Goal: Task Accomplishment & Management: Manage account settings

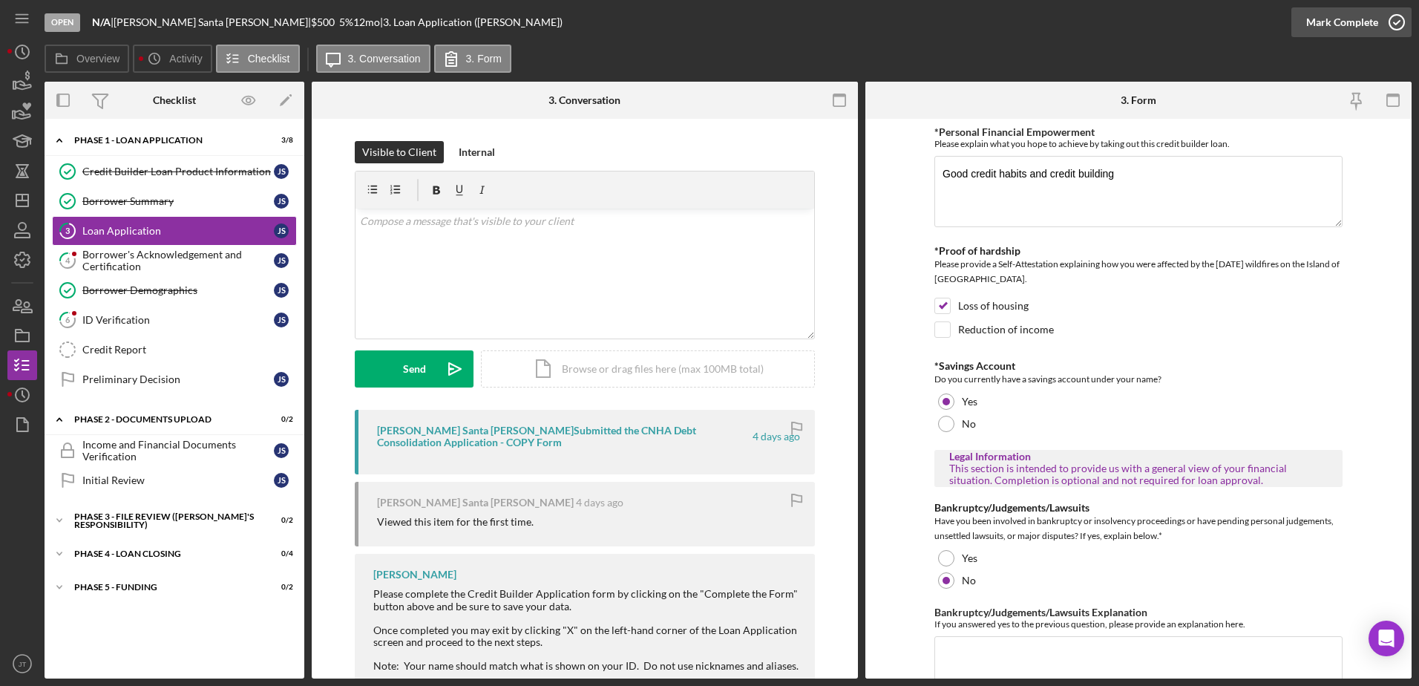
click at [1383, 23] on icon "button" at bounding box center [1396, 22] width 37 height 37
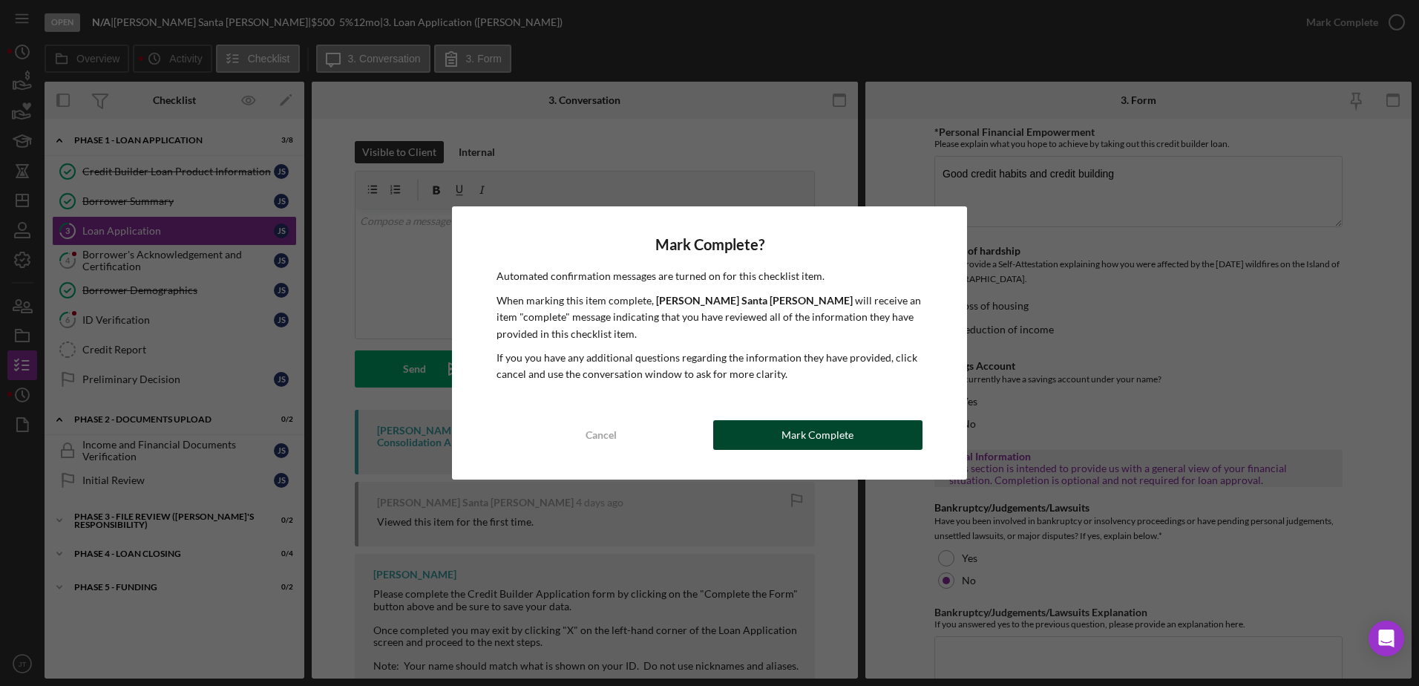
click at [865, 440] on button "Mark Complete" at bounding box center [817, 435] width 209 height 30
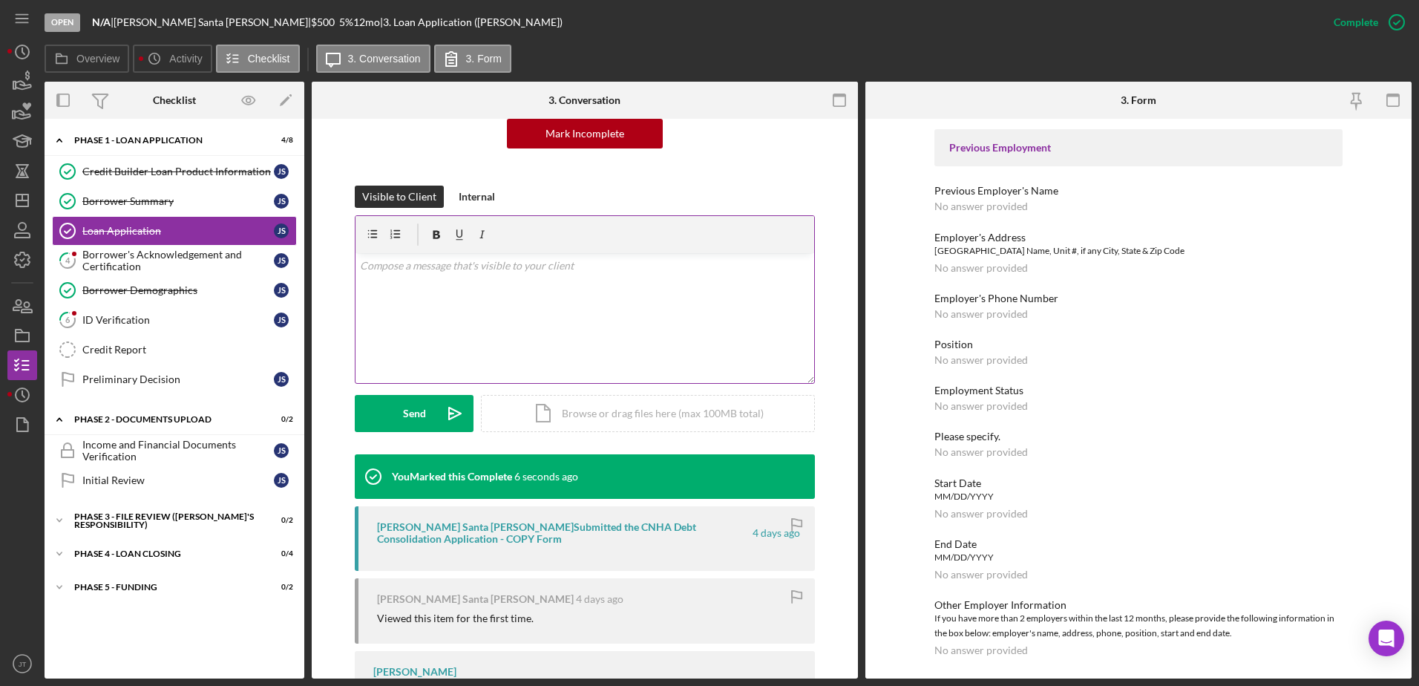
scroll to position [223, 0]
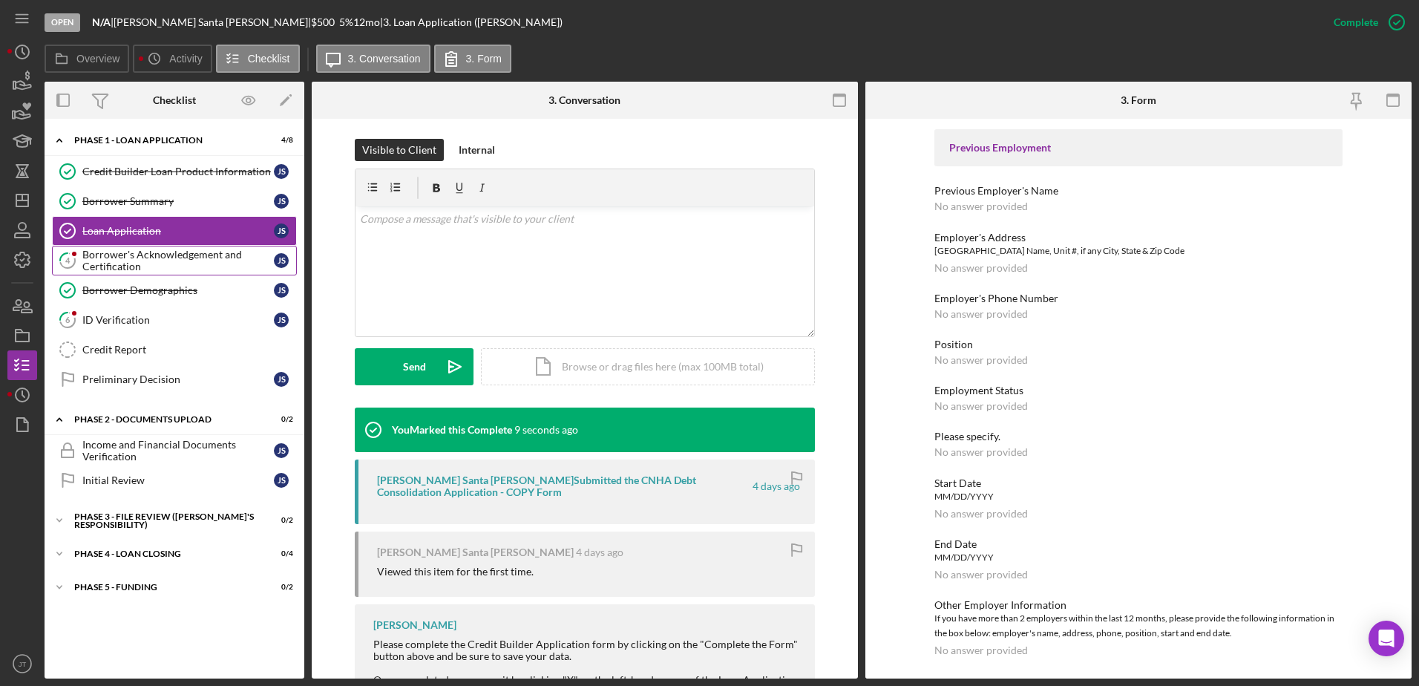
click at [140, 265] on div "Borrower's Acknowledgement and Certification" at bounding box center [177, 261] width 191 height 24
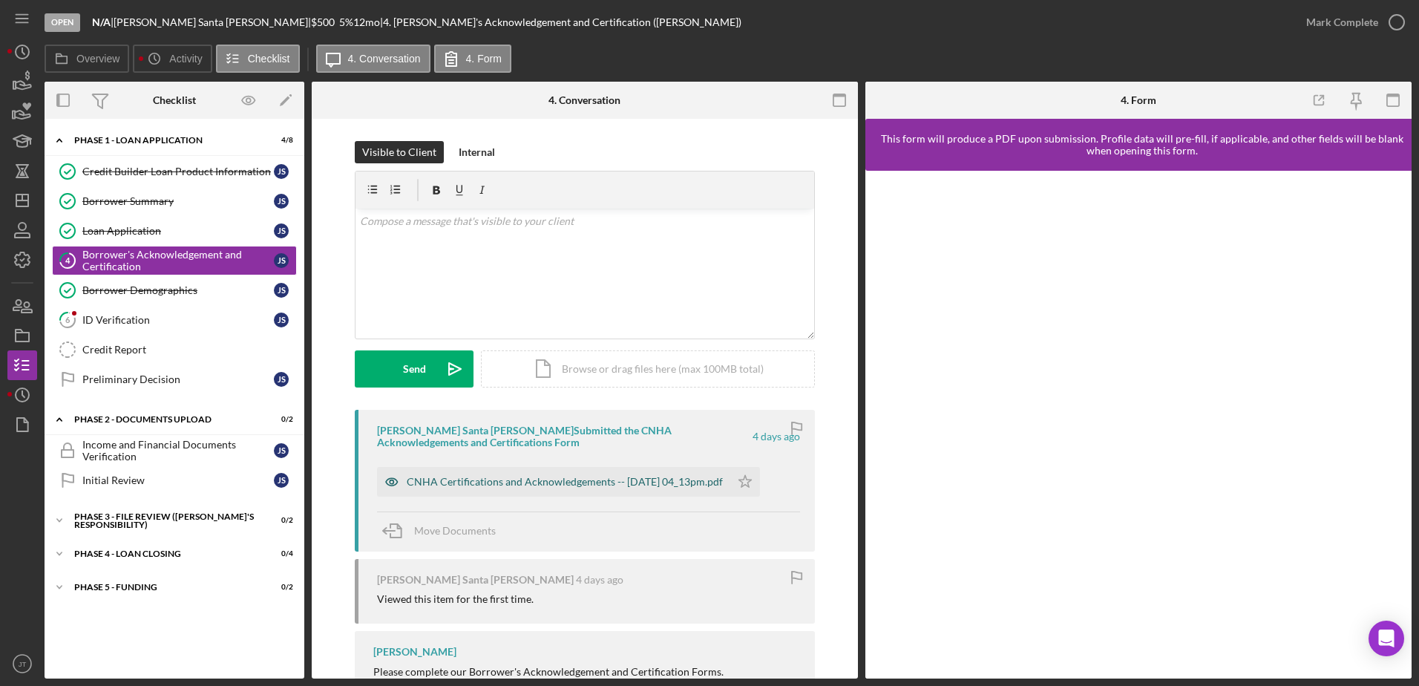
click at [602, 482] on div "CNHA Certifications and Acknowledgements -- [DATE] 04_13pm.pdf" at bounding box center [565, 482] width 316 height 12
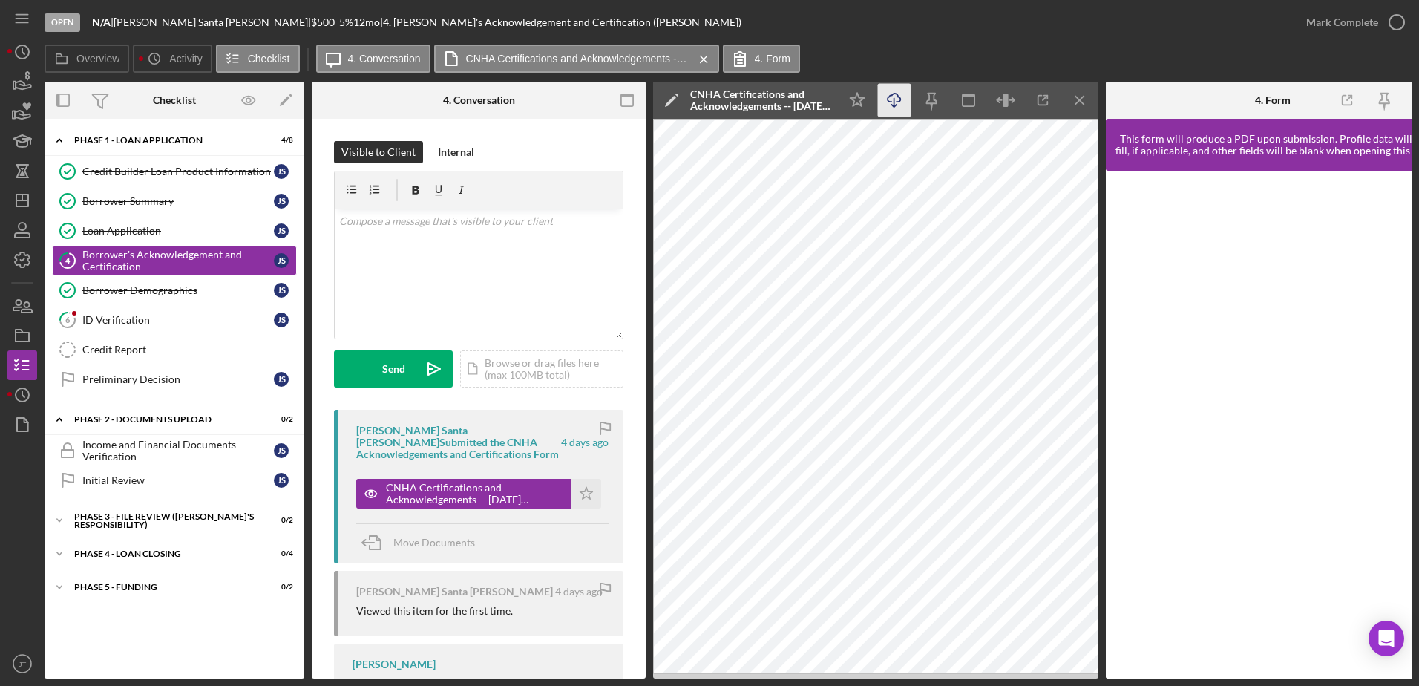
click at [888, 96] on icon "Icon/Download" at bounding box center [894, 100] width 33 height 33
click at [896, 106] on polyline "button" at bounding box center [893, 106] width 5 height 2
click at [1081, 101] on icon "Icon/Menu Close" at bounding box center [1079, 100] width 33 height 33
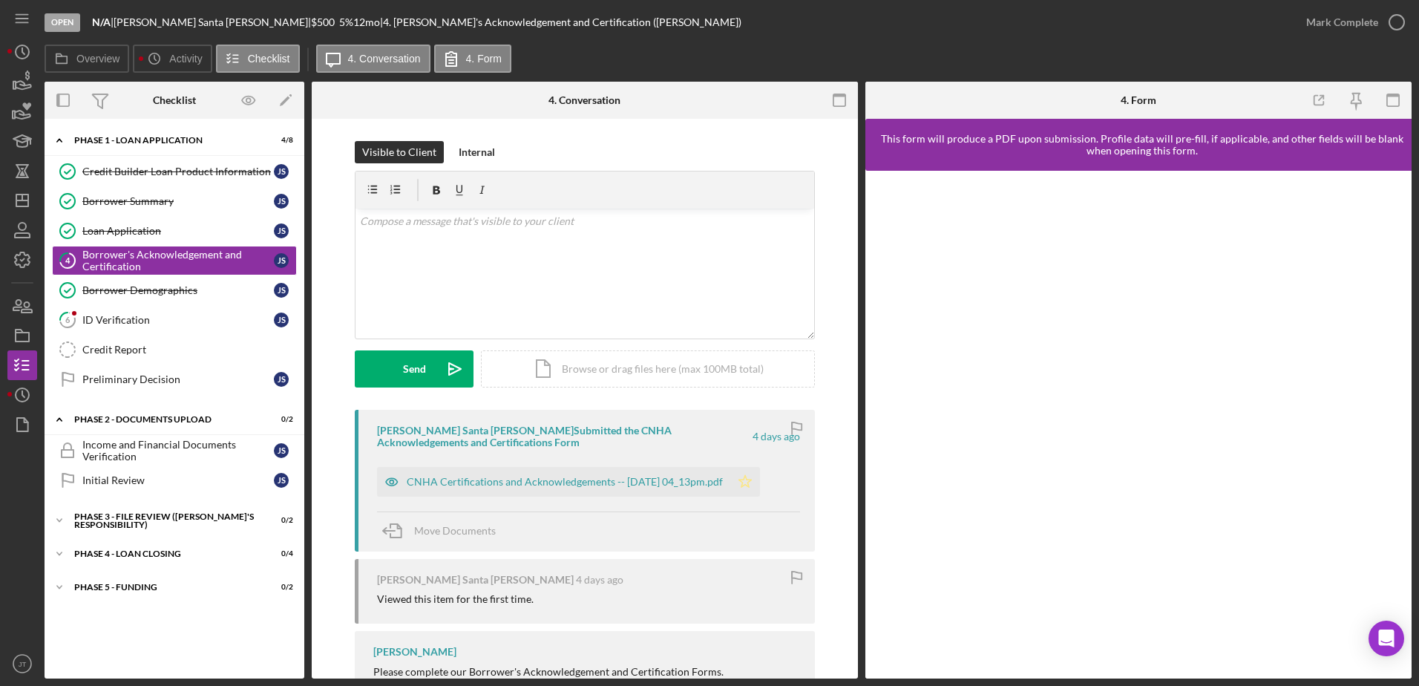
click at [760, 479] on icon "Icon/Star" at bounding box center [745, 482] width 30 height 30
click at [1390, 24] on icon "button" at bounding box center [1396, 22] width 37 height 37
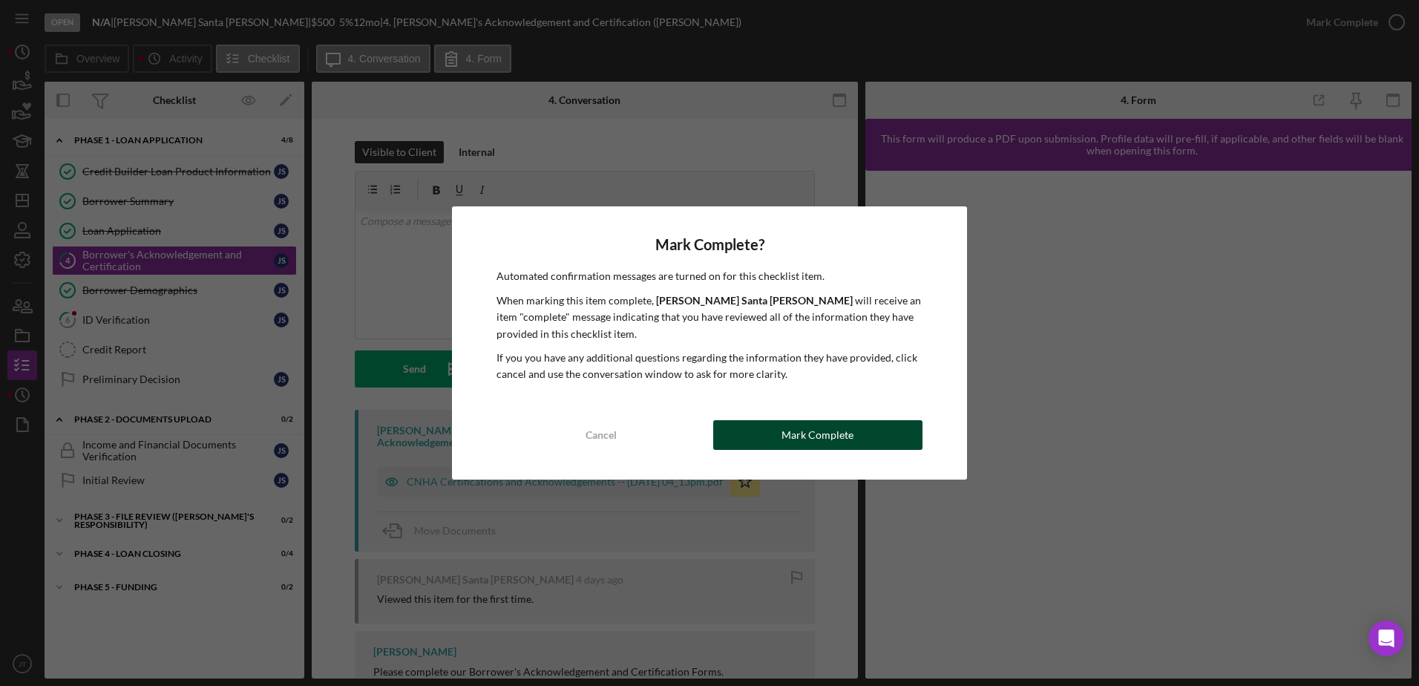
click at [819, 436] on div "Mark Complete" at bounding box center [817, 435] width 72 height 30
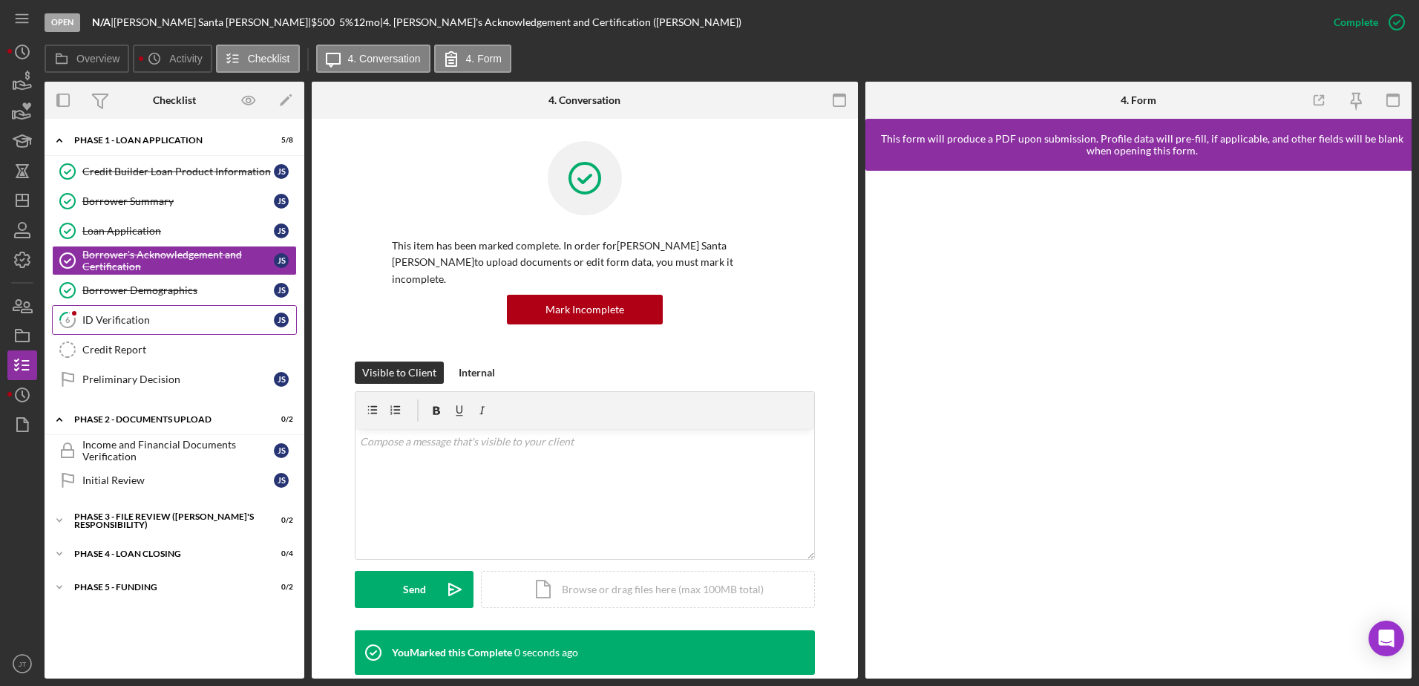
click at [163, 325] on div "ID Verification" at bounding box center [177, 320] width 191 height 12
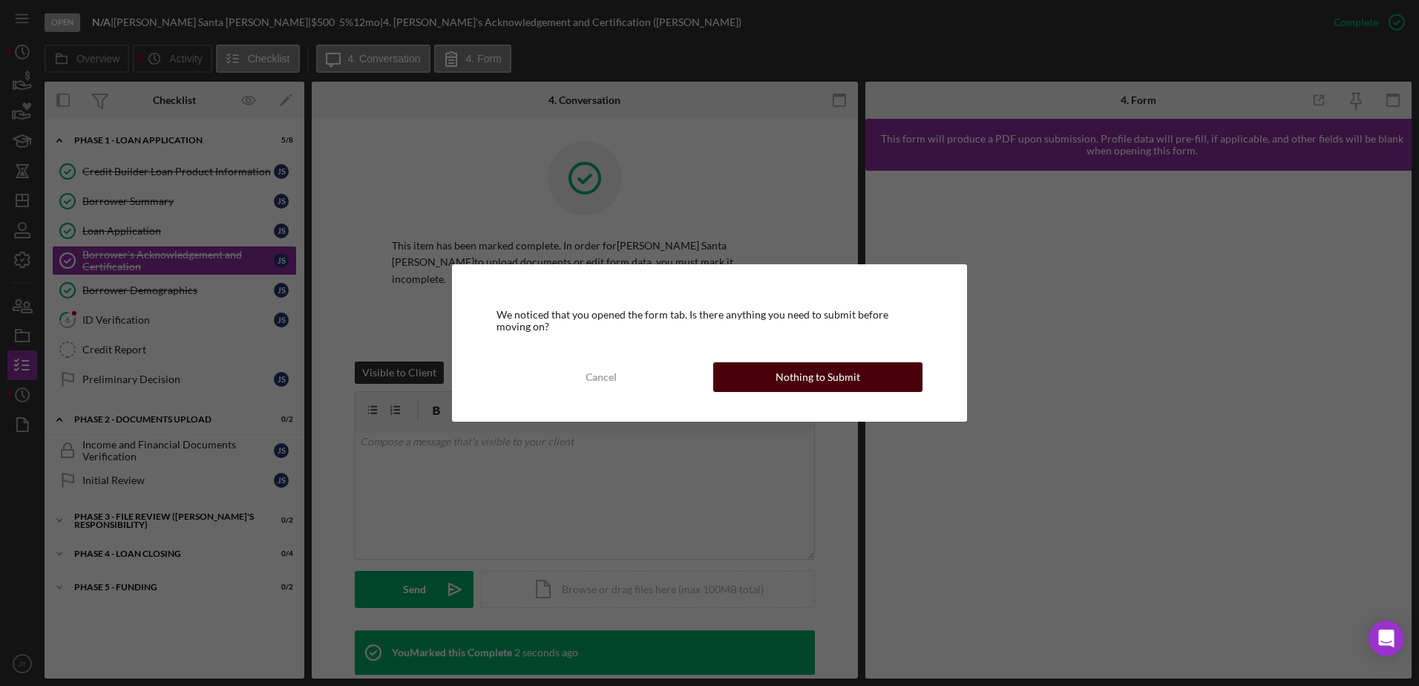
click at [829, 378] on div "Nothing to Submit" at bounding box center [818, 377] width 85 height 30
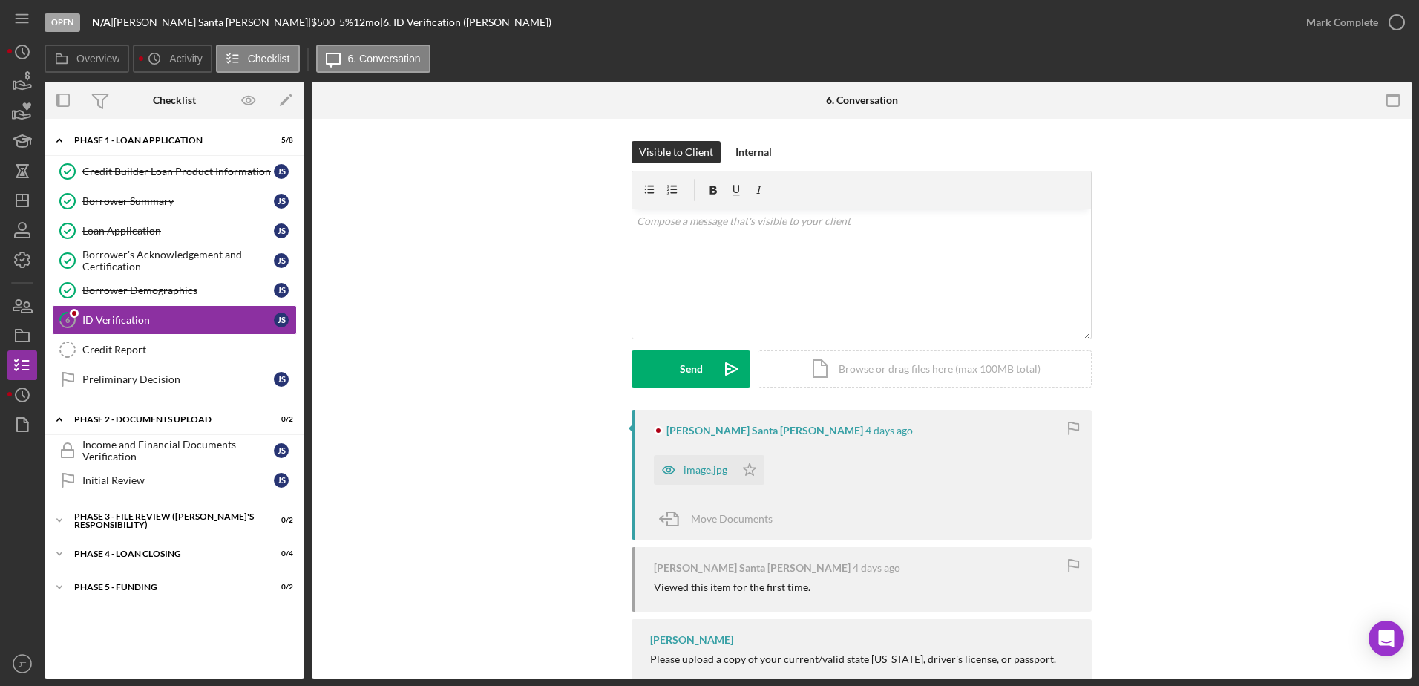
scroll to position [45, 0]
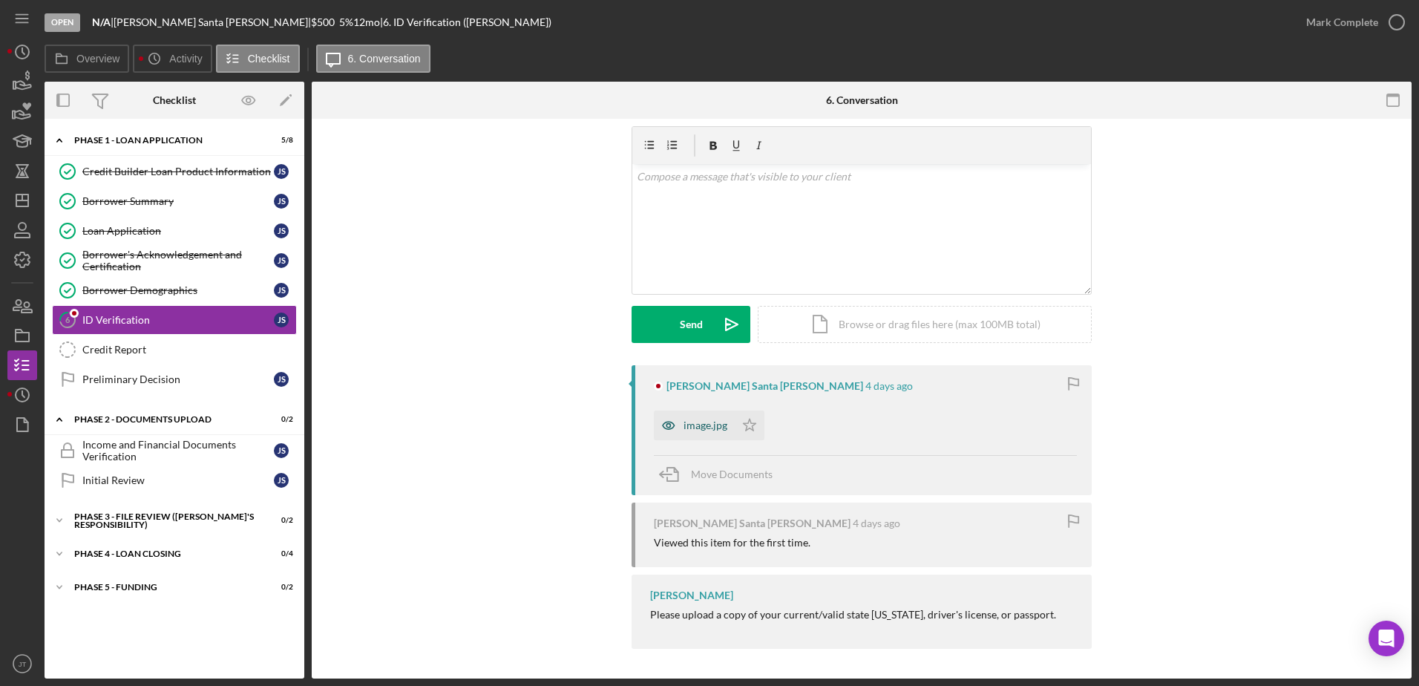
click at [712, 431] on div "image.jpg" at bounding box center [706, 425] width 44 height 12
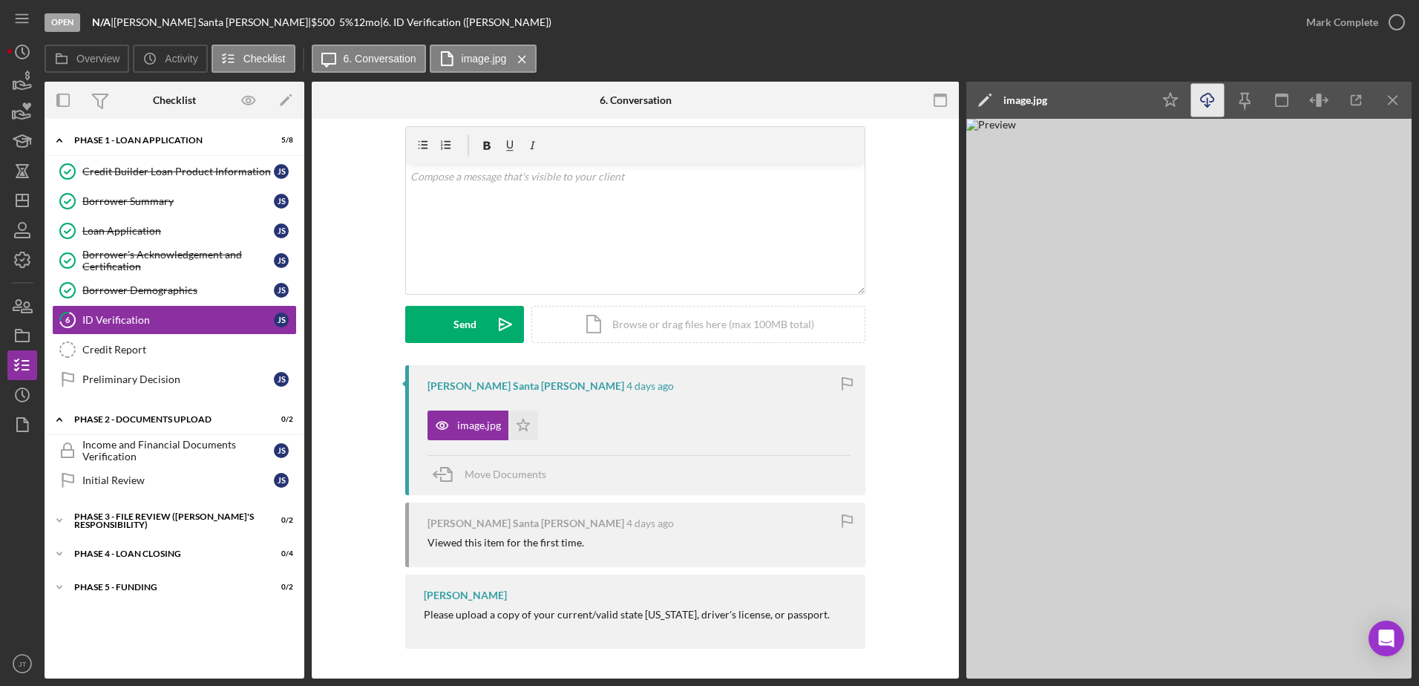
click at [1203, 98] on icon "Icon/Download" at bounding box center [1207, 100] width 33 height 33
click at [698, 41] on div "Open N/A | [PERSON_NAME] Santa [PERSON_NAME] | $500 $500 5 % 12 mo | 6. ID Veri…" at bounding box center [668, 22] width 1247 height 45
click at [1392, 104] on icon "Icon/Menu Close" at bounding box center [1393, 100] width 33 height 33
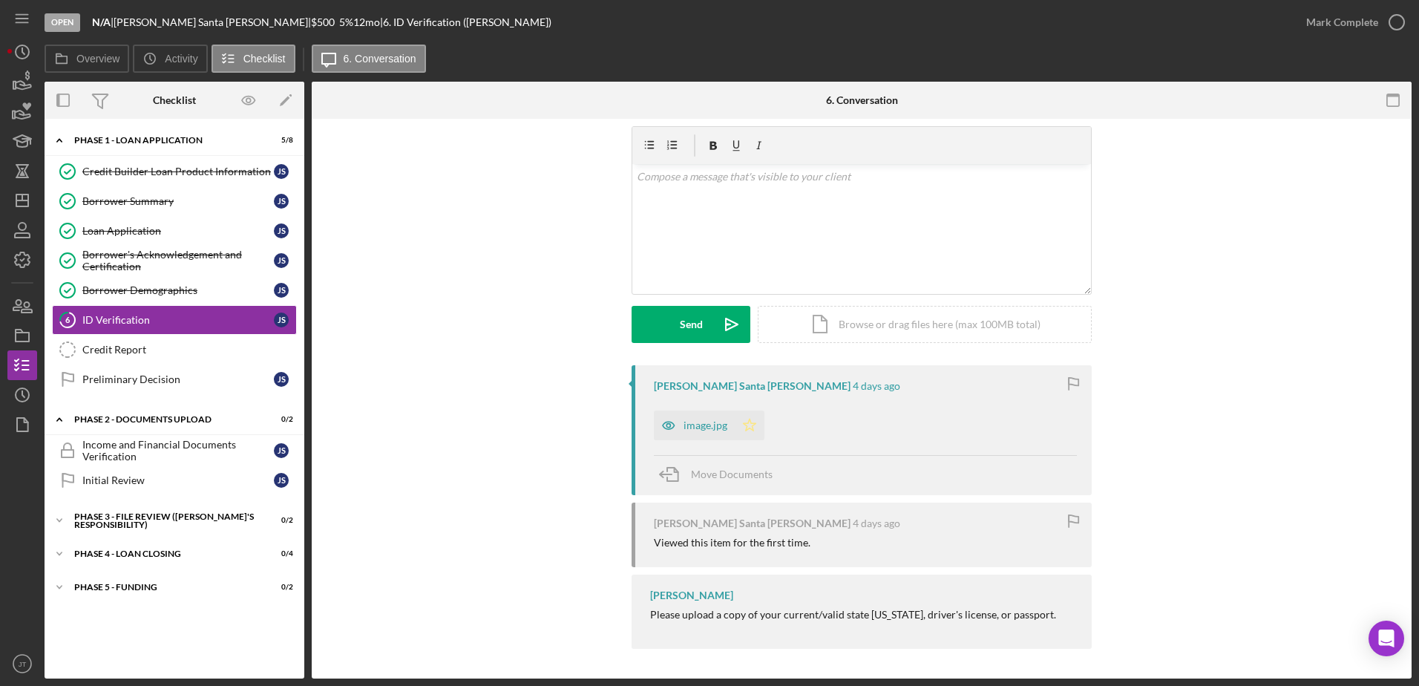
click at [749, 423] on polygon "button" at bounding box center [750, 425] width 13 height 12
click at [1392, 22] on icon "button" at bounding box center [1396, 22] width 37 height 37
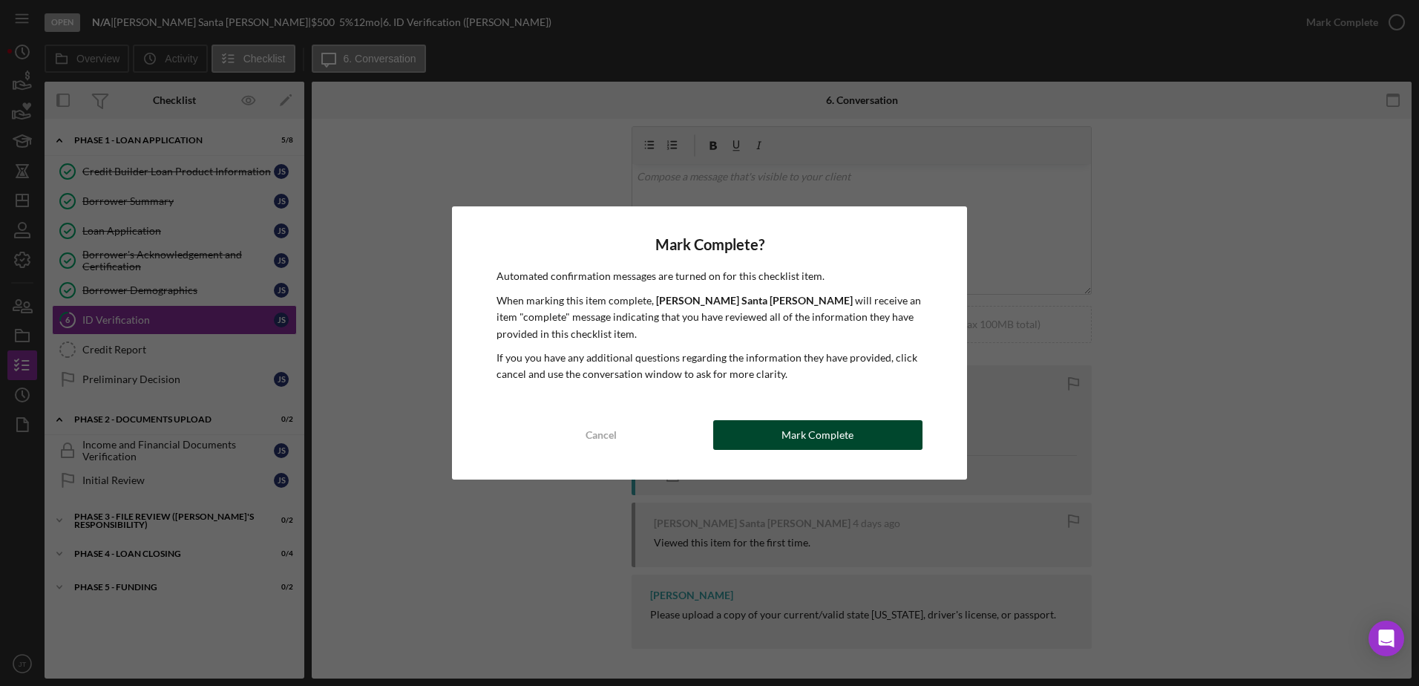
click at [800, 436] on div "Mark Complete" at bounding box center [817, 435] width 72 height 30
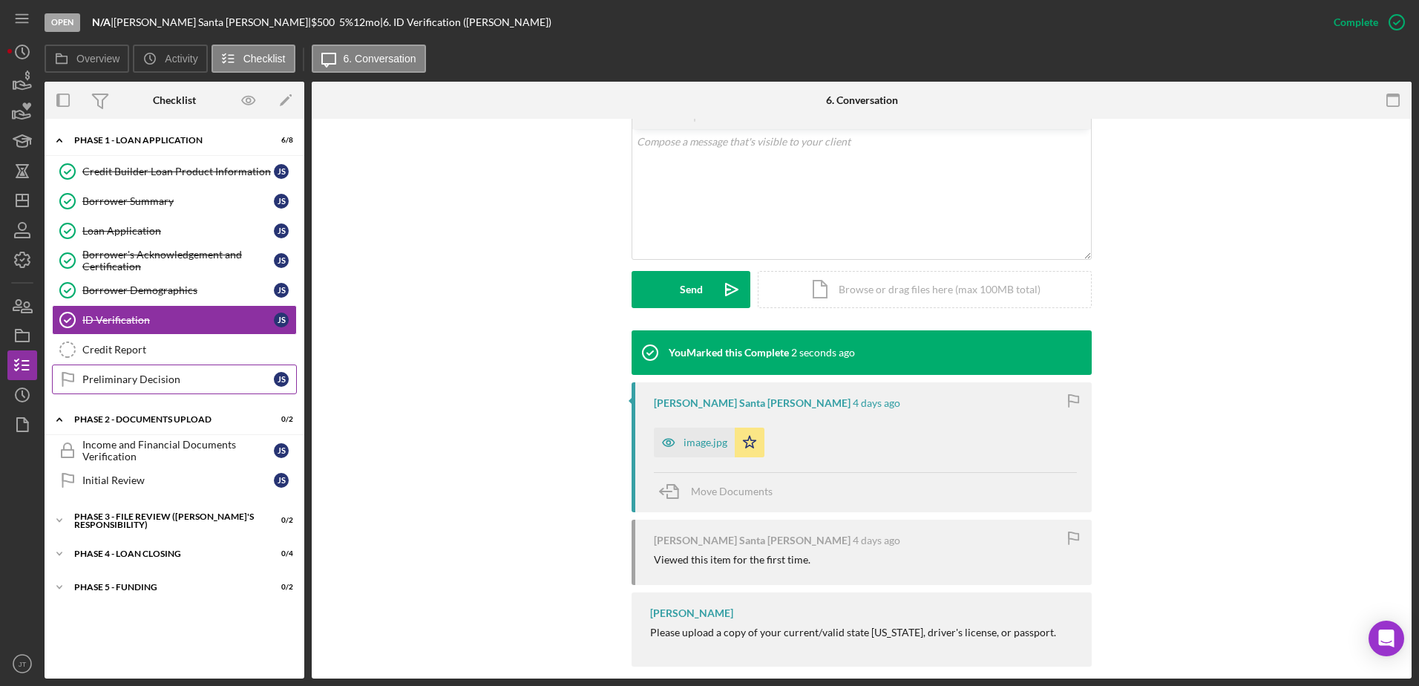
scroll to position [301, 0]
click at [178, 358] on link "Credit Report Credit Report" at bounding box center [174, 350] width 245 height 30
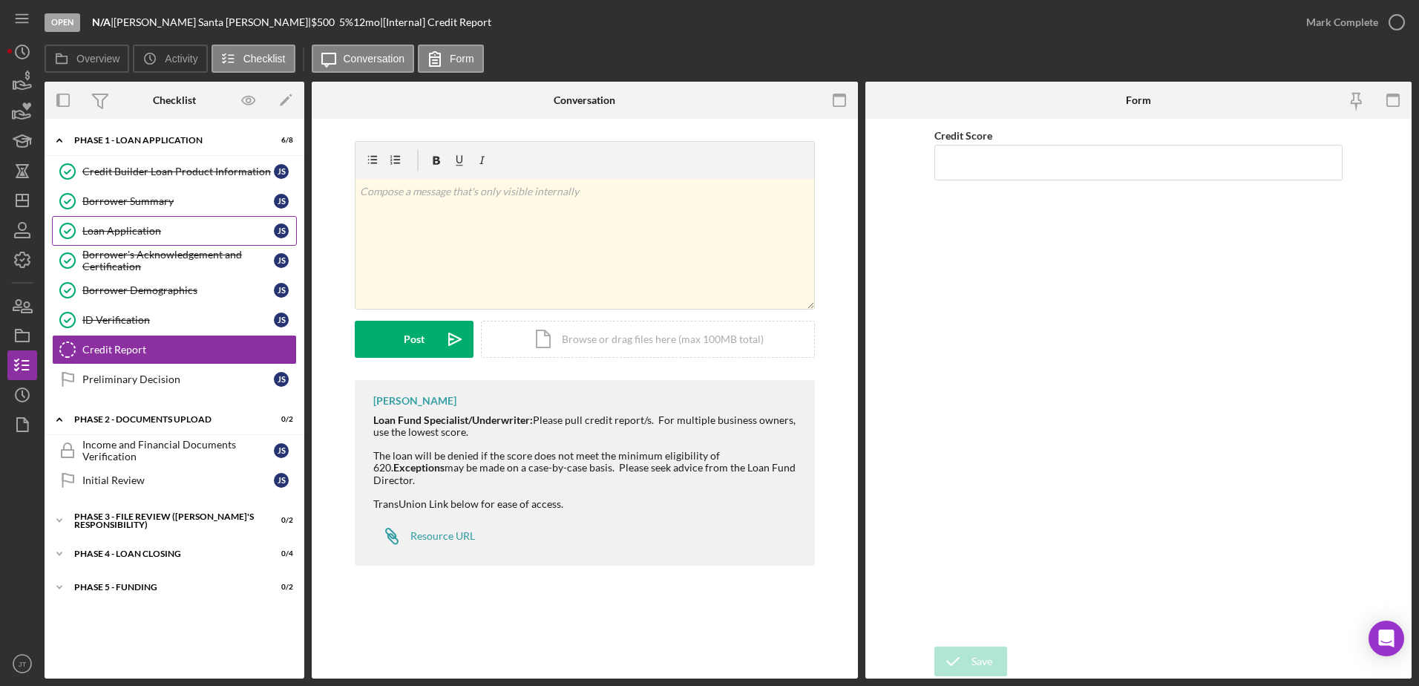
click at [181, 232] on div "Loan Application" at bounding box center [177, 231] width 191 height 12
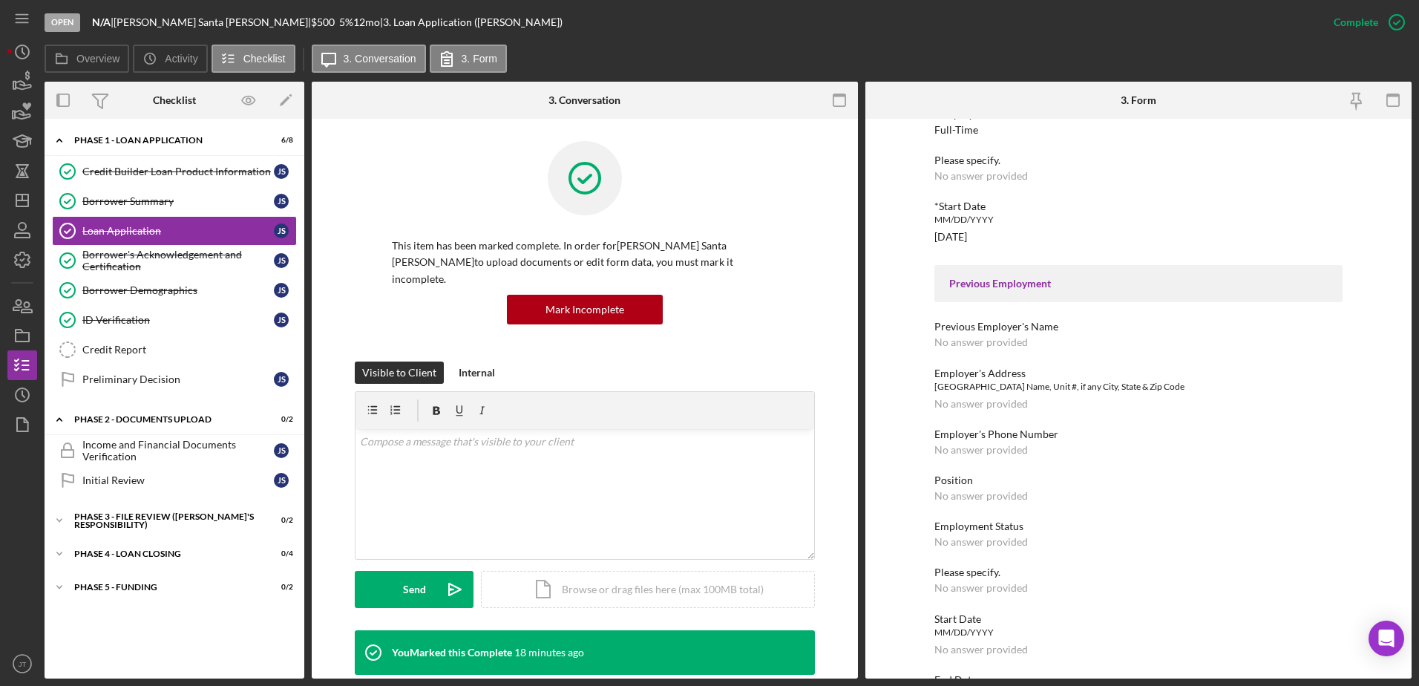
scroll to position [1210, 0]
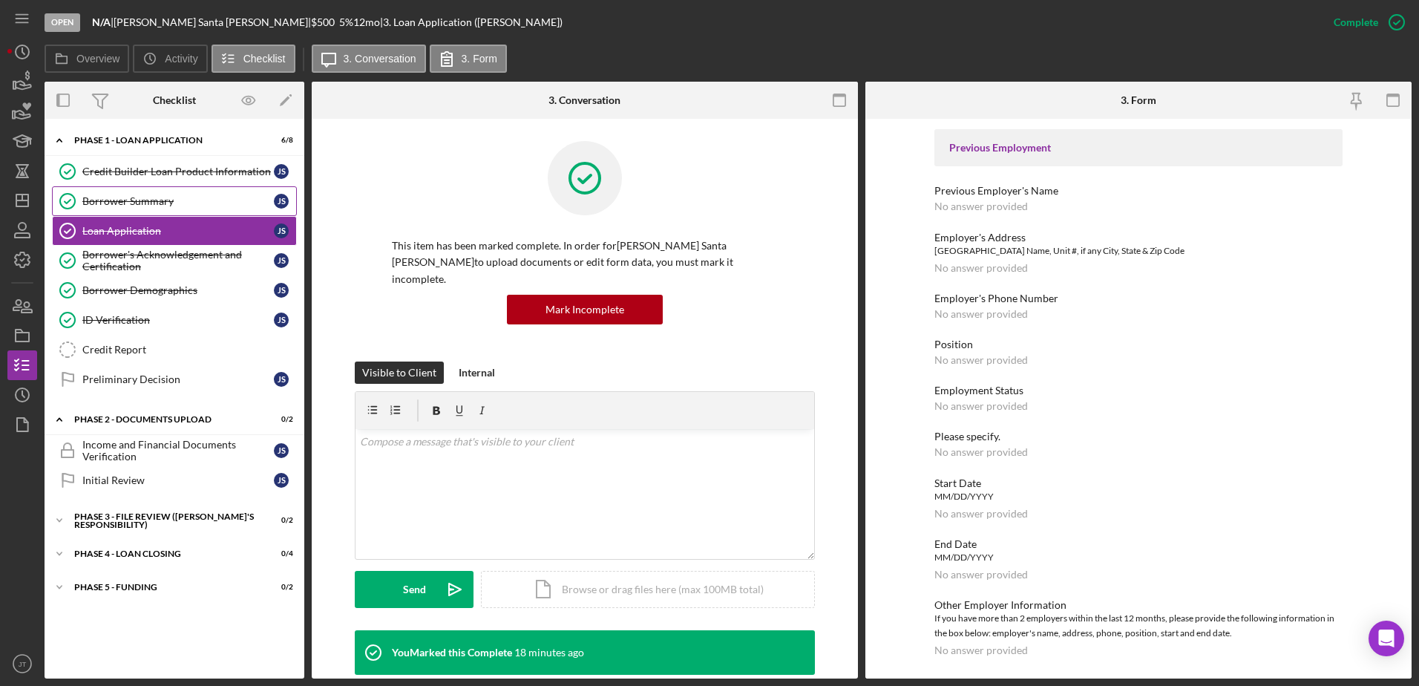
click at [148, 203] on div "Borrower Summary" at bounding box center [177, 201] width 191 height 12
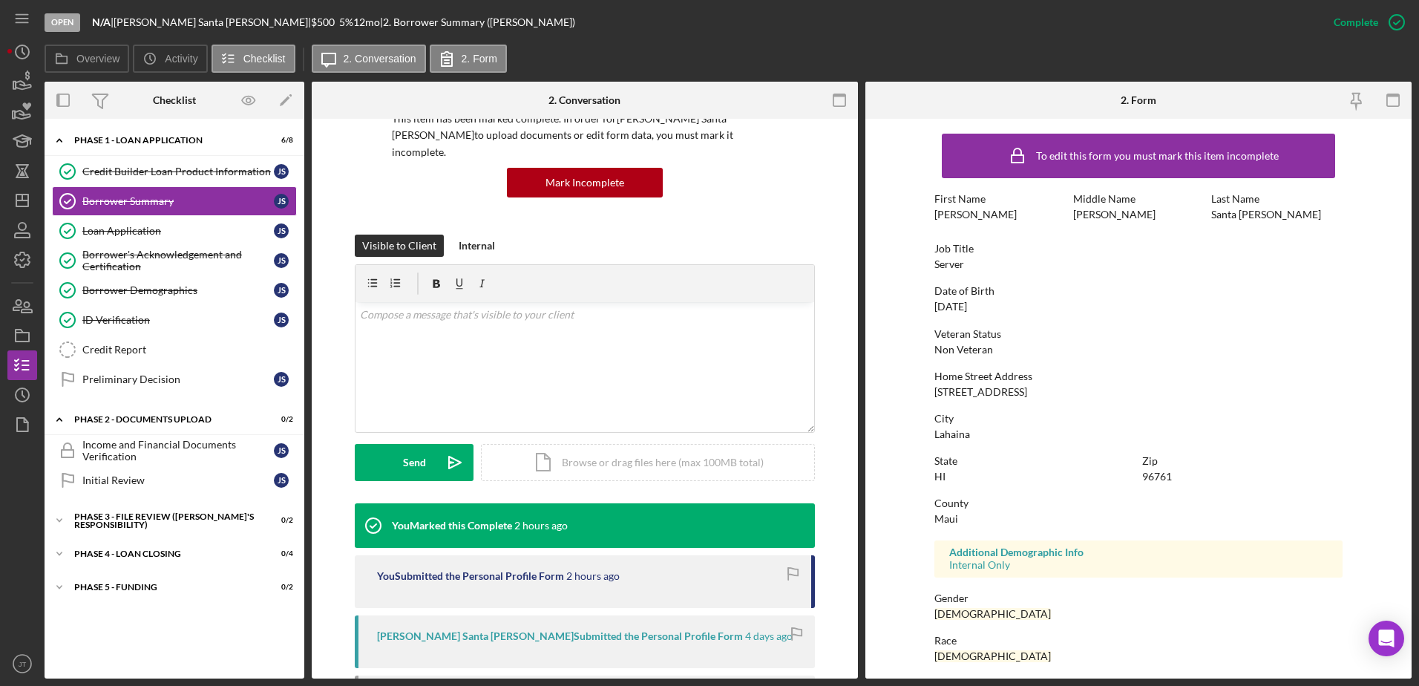
scroll to position [148, 0]
